Goal: Information Seeking & Learning: Compare options

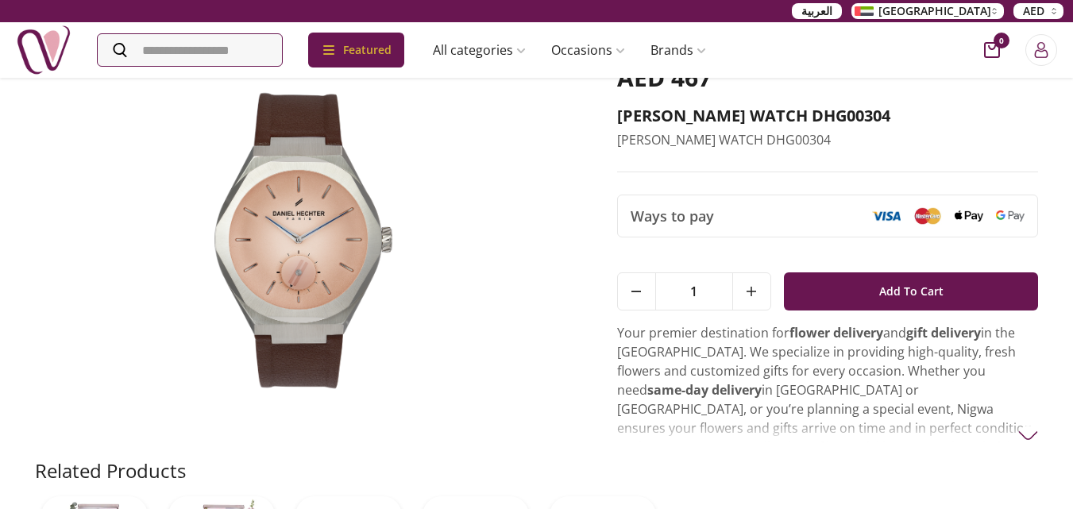
scroll to position [159, 0]
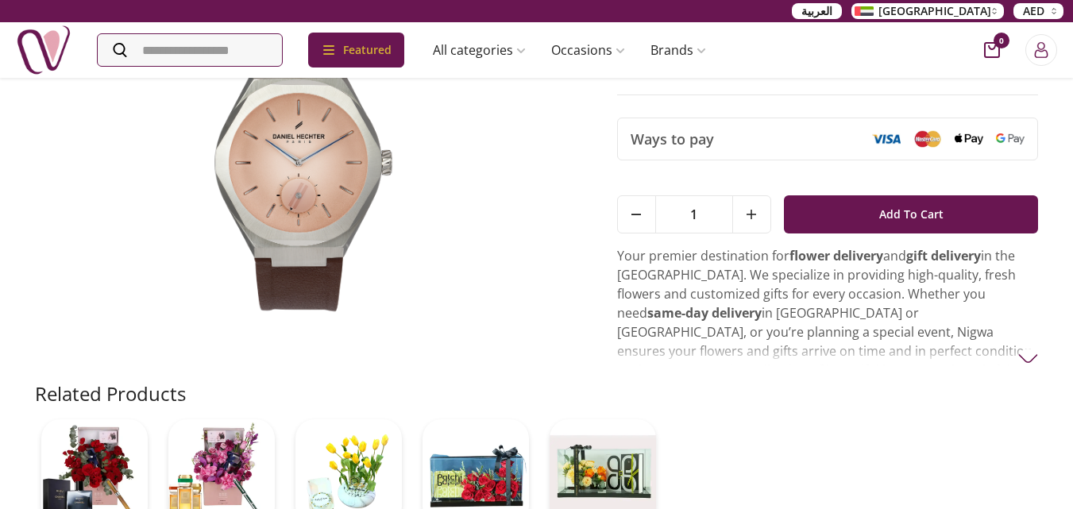
click at [292, 280] on img at bounding box center [304, 163] width 538 height 355
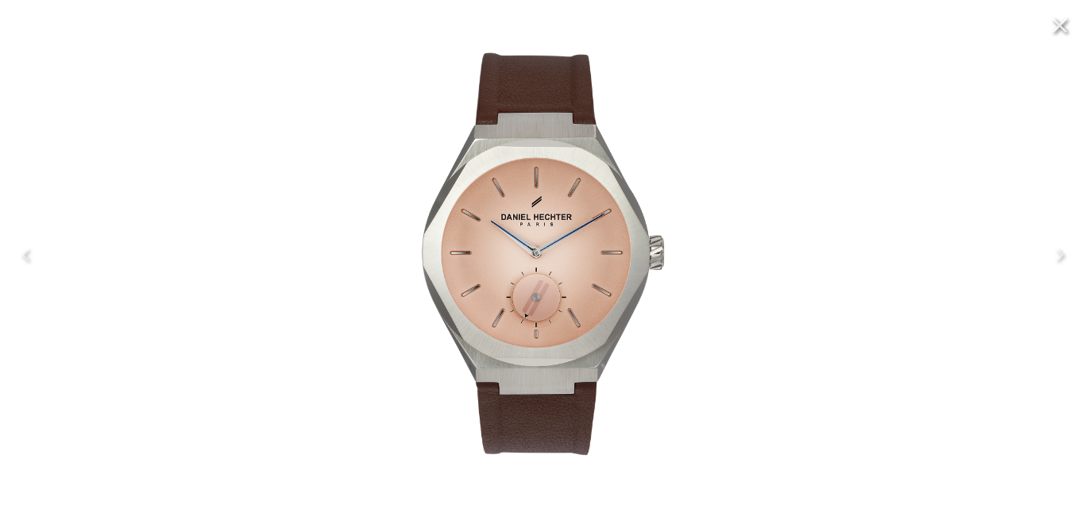
click at [307, 221] on img at bounding box center [543, 255] width 484 height 484
click at [642, 265] on img at bounding box center [543, 255] width 484 height 484
click at [639, 367] on img at bounding box center [543, 255] width 484 height 484
click at [2, 147] on div at bounding box center [542, 254] width 1085 height 509
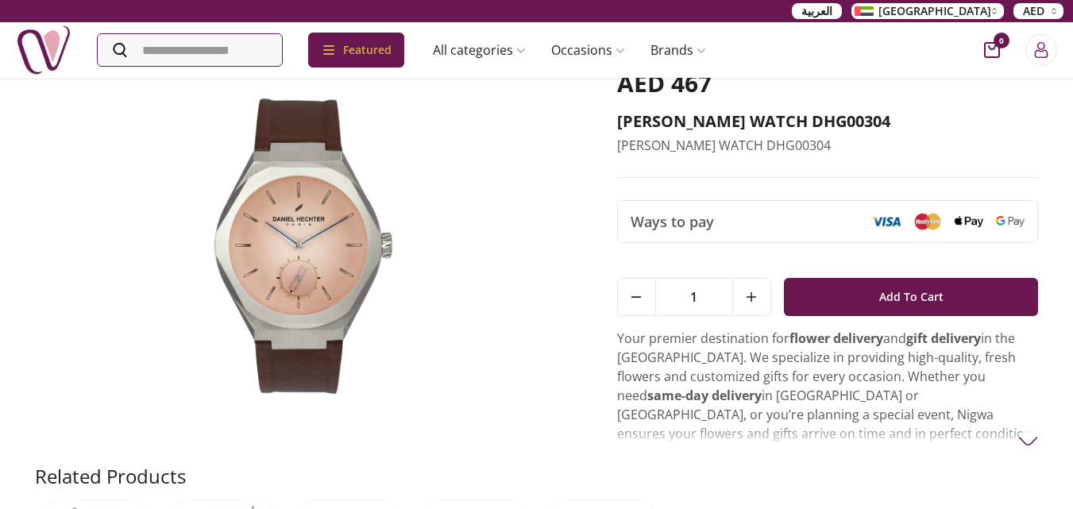
scroll to position [0, 0]
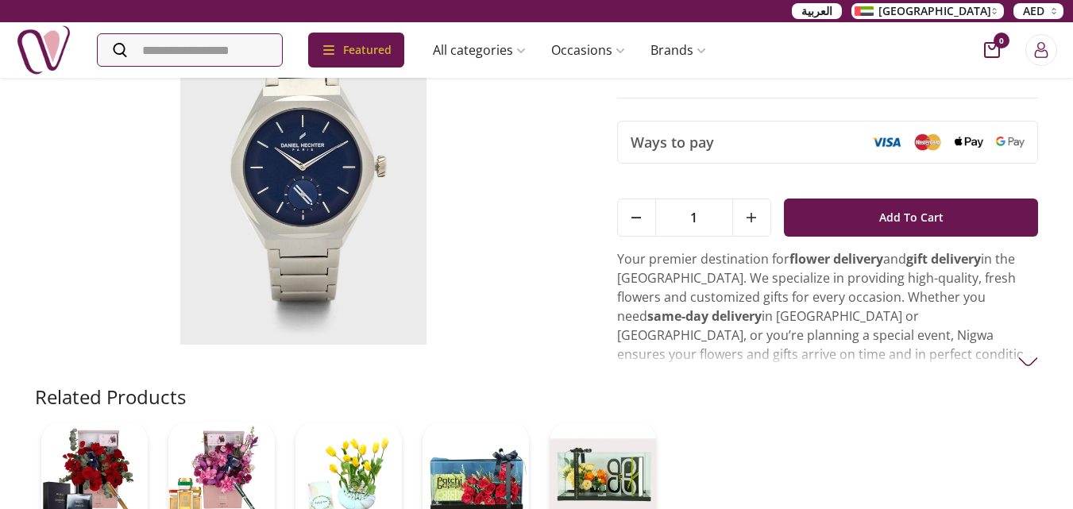
click at [271, 223] on img at bounding box center [304, 167] width 538 height 355
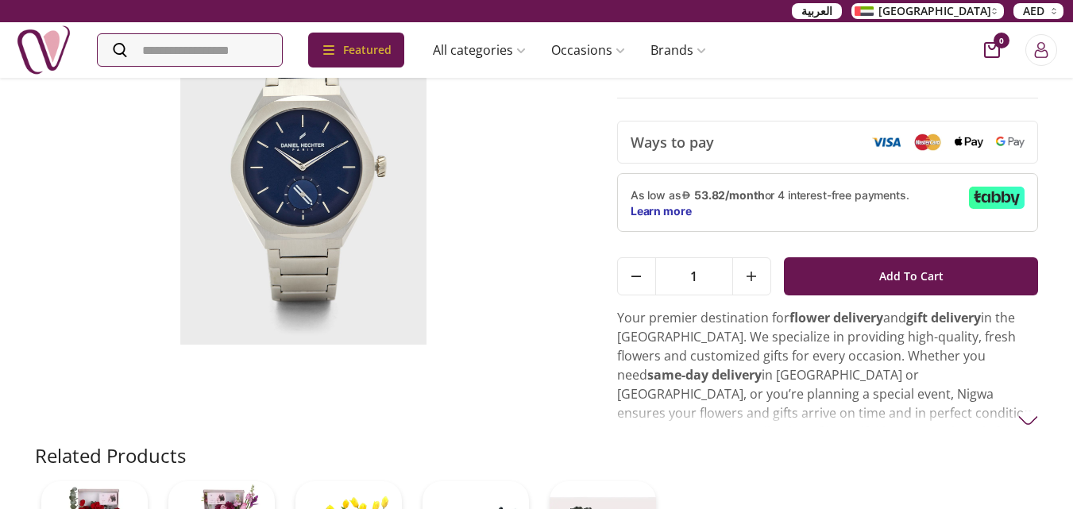
scroll to position [159, 0]
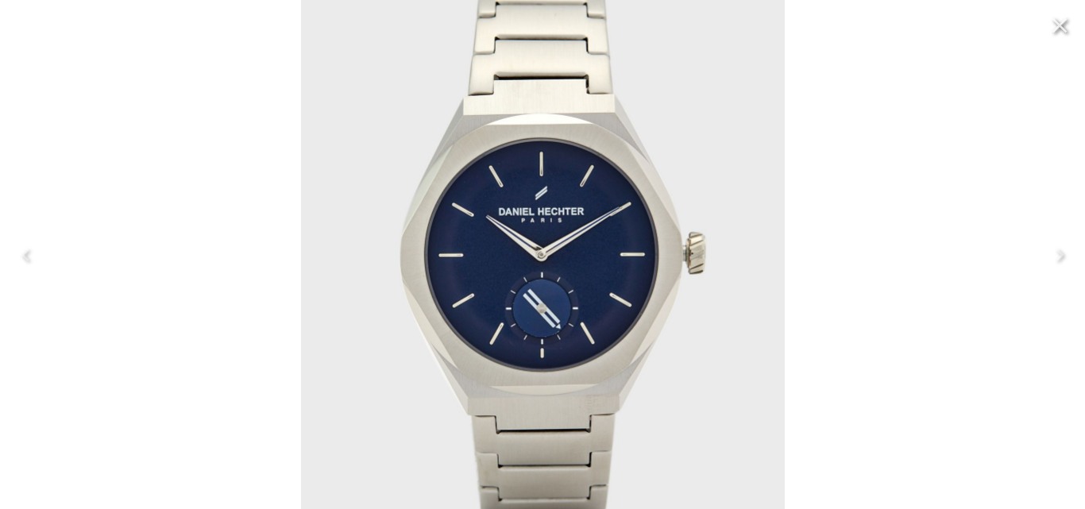
click at [1064, 20] on icon "Close" at bounding box center [1060, 25] width 15 height 15
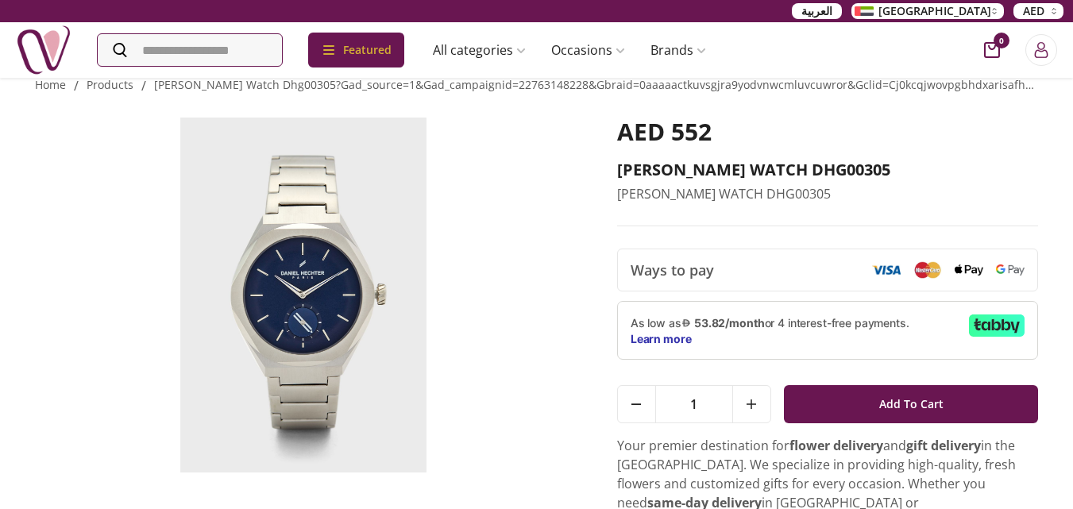
scroll to position [0, 0]
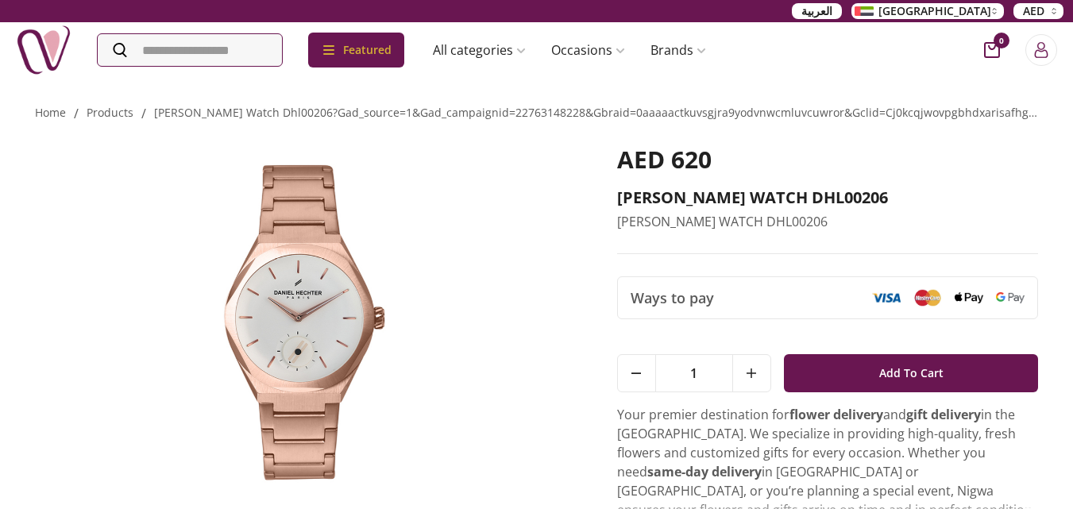
click at [350, 249] on img at bounding box center [304, 322] width 538 height 355
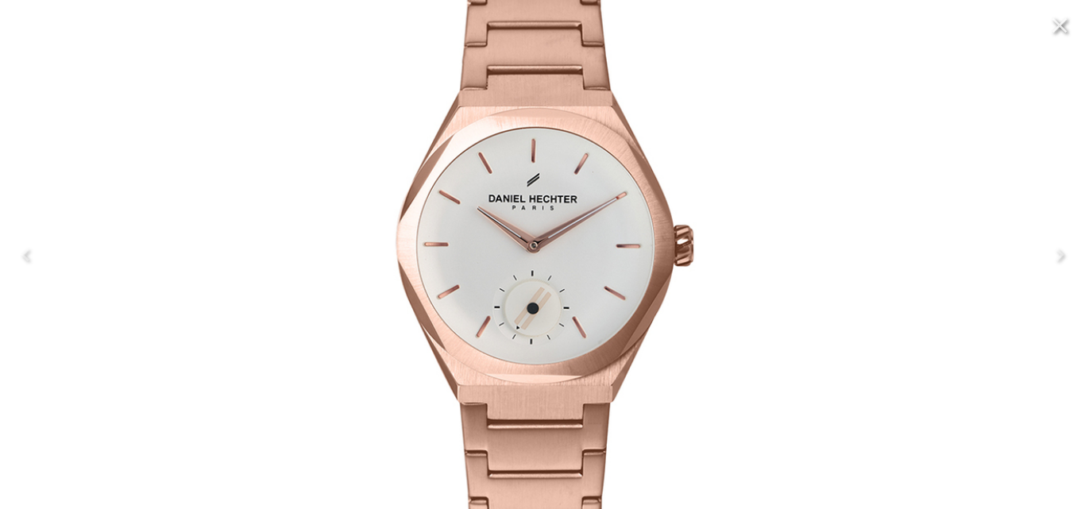
click at [1071, 29] on icon "Close" at bounding box center [1059, 25] width 25 height 25
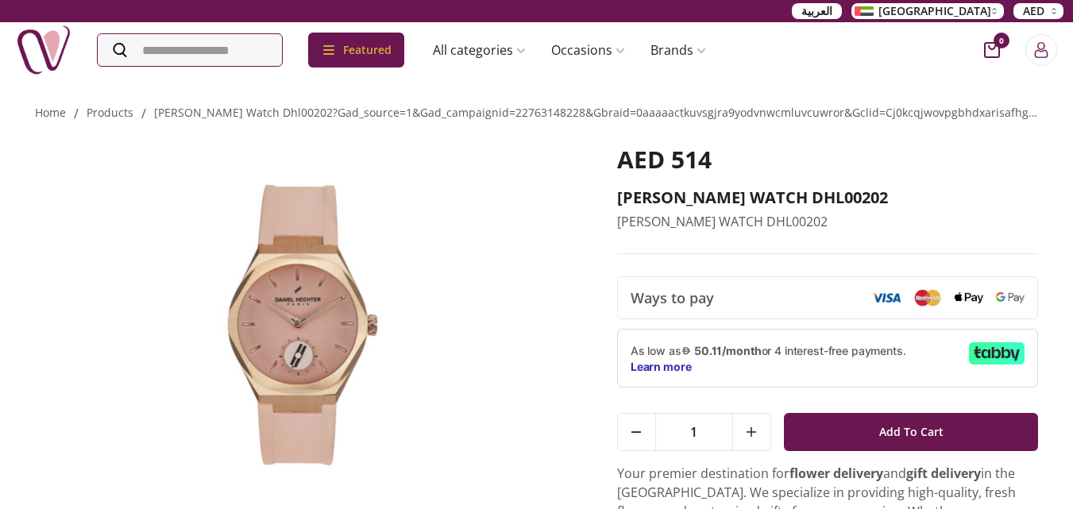
click at [315, 315] on img at bounding box center [304, 322] width 538 height 355
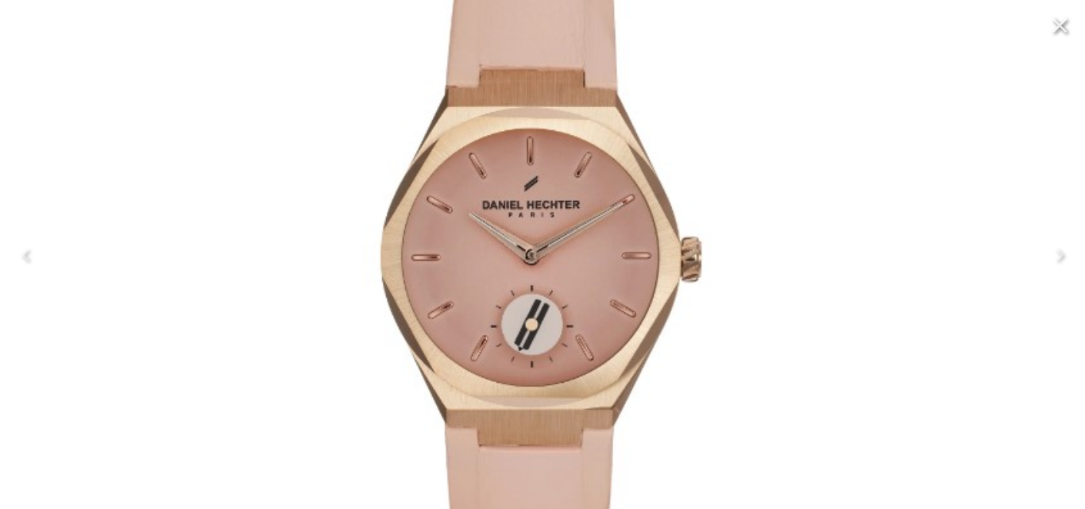
click at [1067, 32] on icon "Close" at bounding box center [1059, 25] width 25 height 25
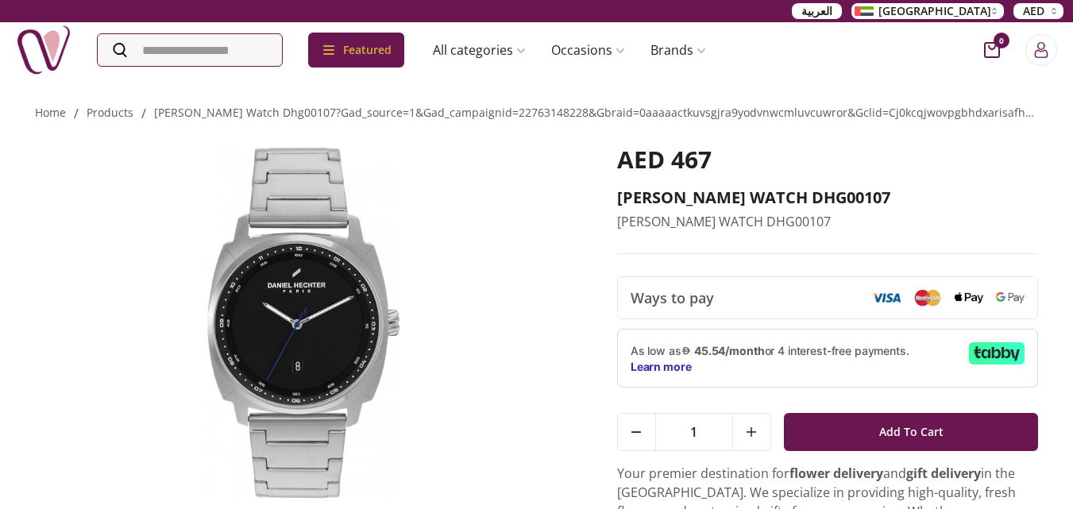
click at [332, 303] on img at bounding box center [304, 322] width 538 height 355
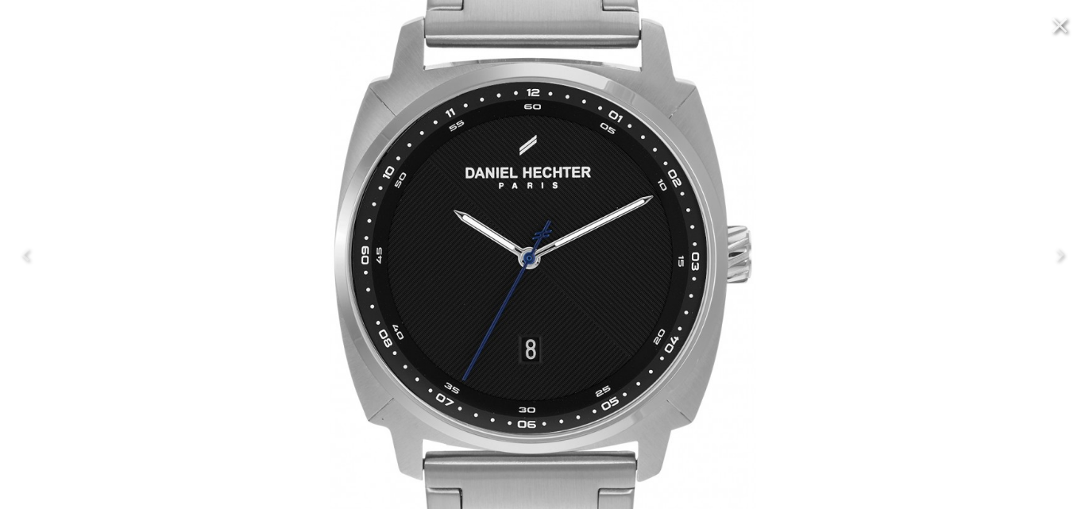
click at [1060, 30] on icon "Close" at bounding box center [1059, 25] width 25 height 25
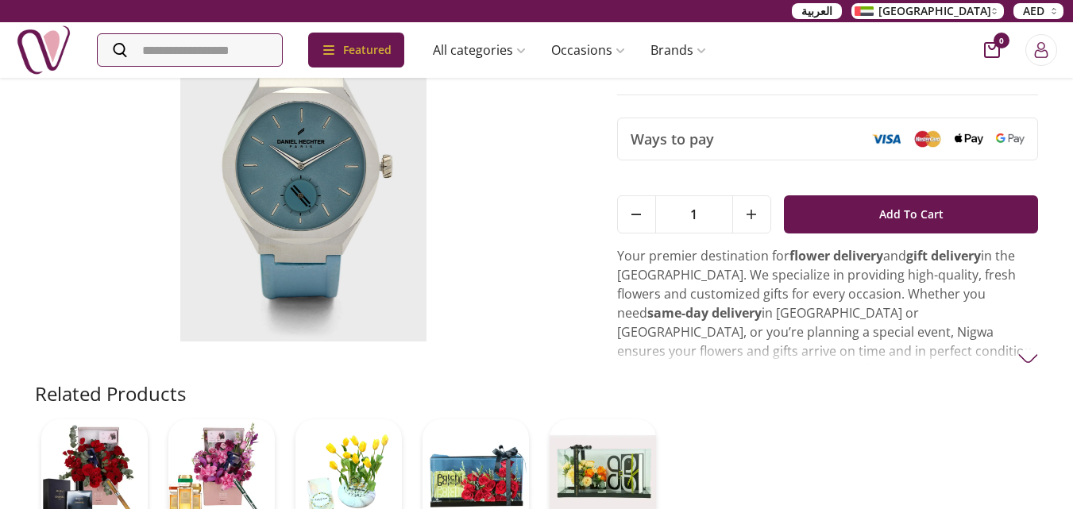
scroll to position [79, 0]
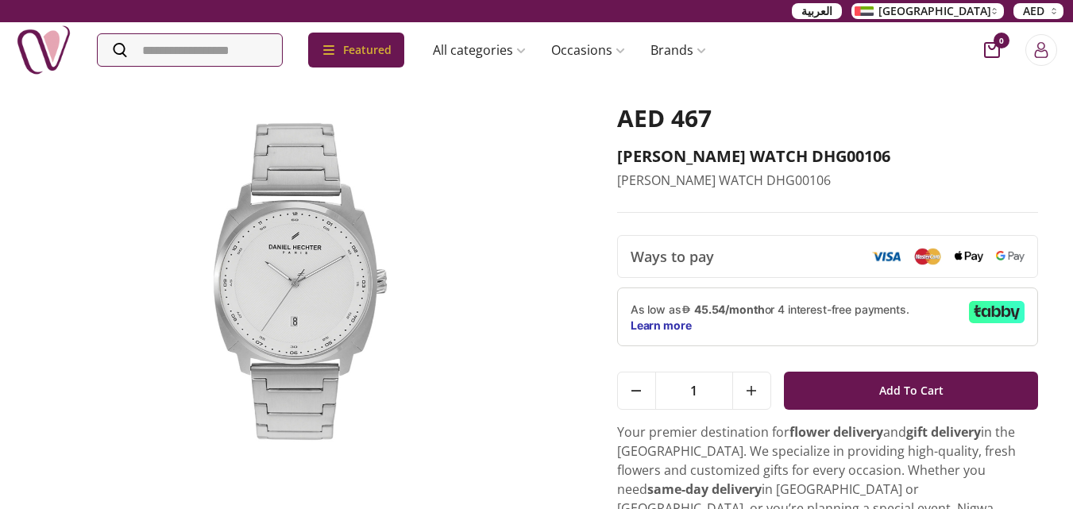
scroll to position [79, 0]
